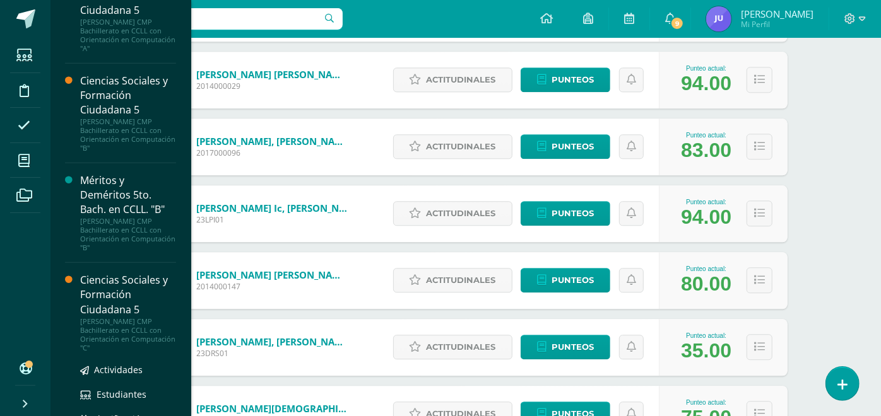
scroll to position [685, 0]
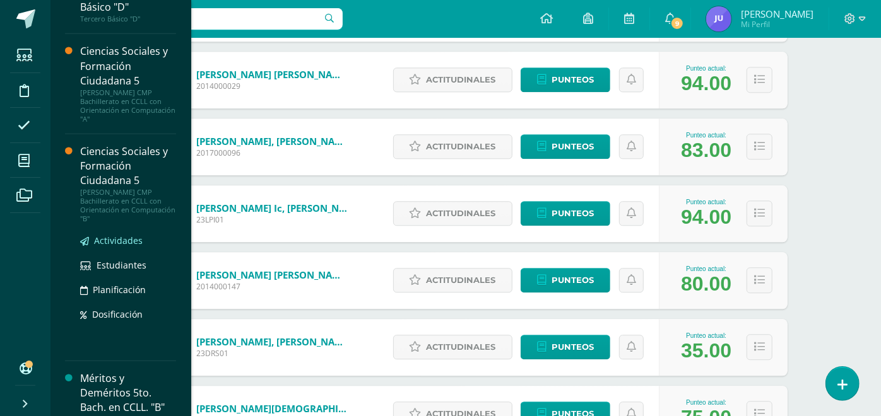
click at [115, 239] on span "Actividades" at bounding box center [118, 241] width 49 height 12
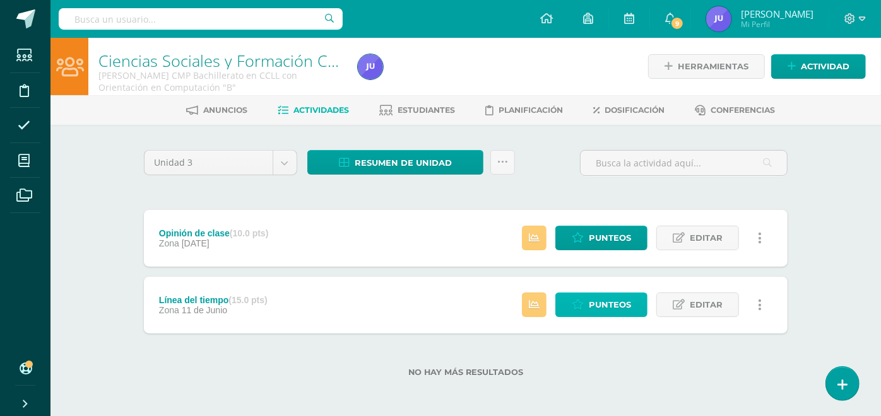
click at [596, 308] on span "Punteos" at bounding box center [610, 304] width 42 height 23
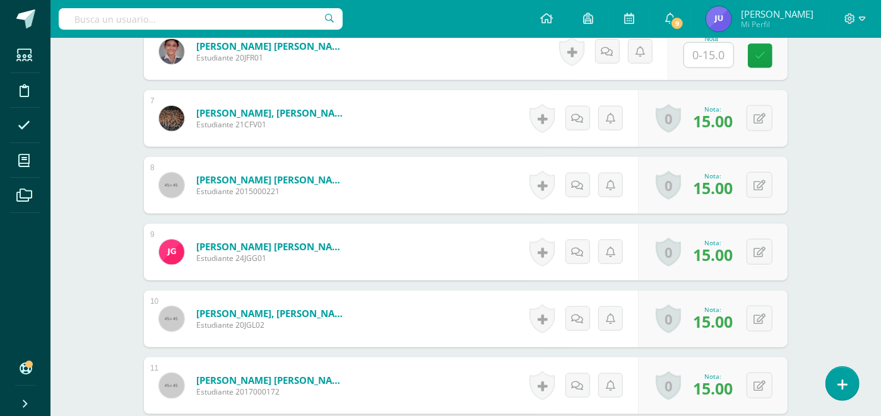
scroll to position [622, 0]
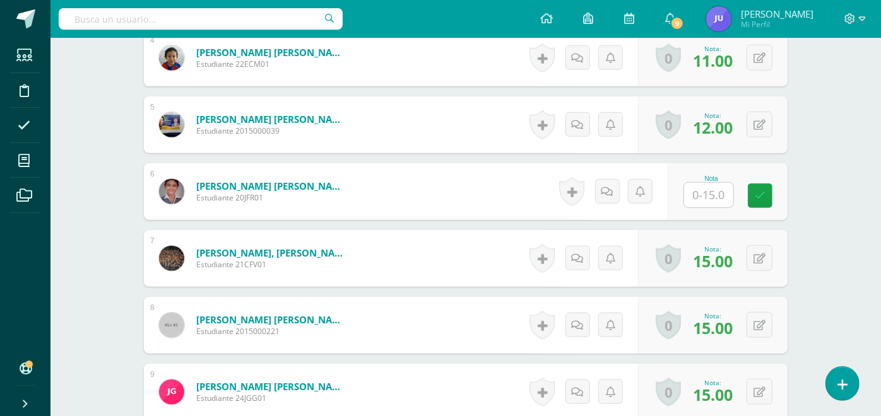
click at [710, 195] on input "text" at bounding box center [708, 195] width 49 height 25
type input "15"
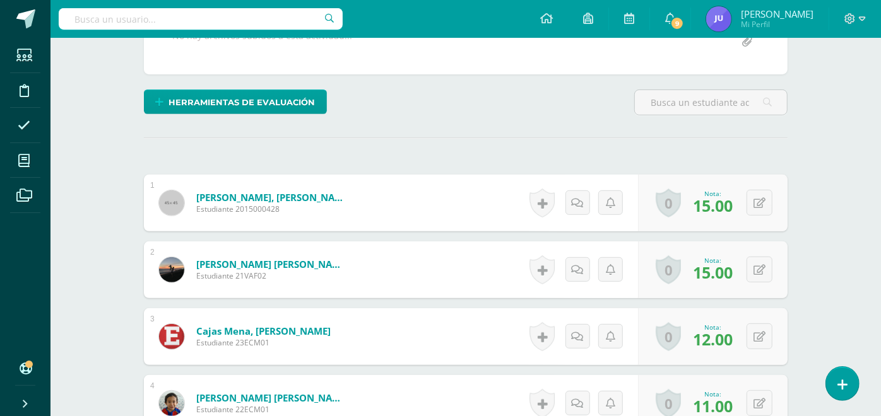
scroll to position [0, 0]
